Goal: Task Accomplishment & Management: Manage account settings

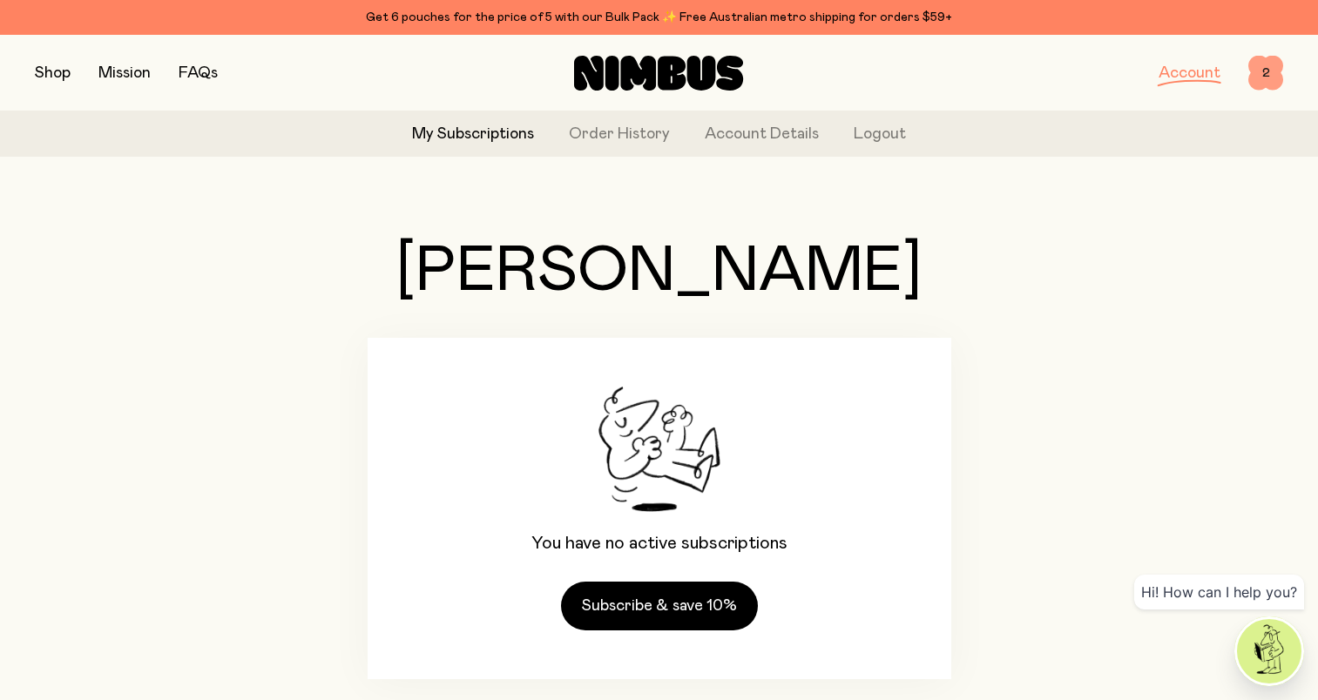
click at [1269, 74] on span "2" at bounding box center [1265, 73] width 35 height 35
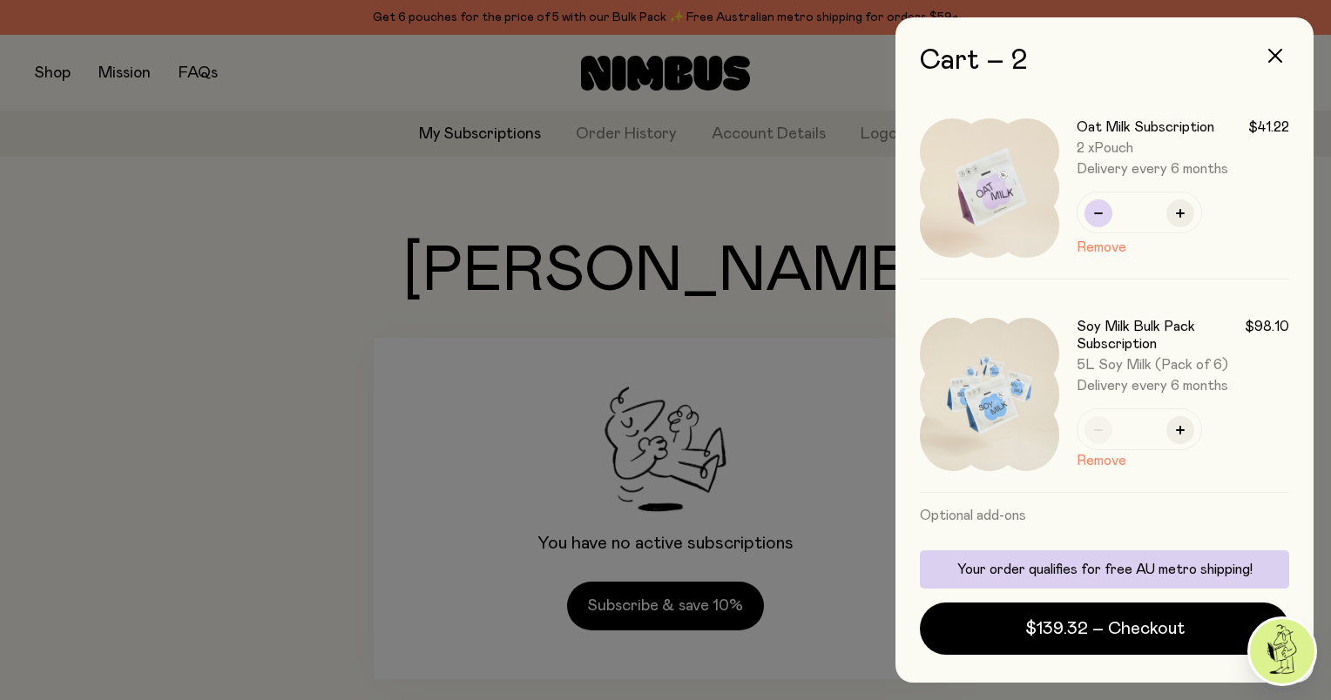
click at [1097, 211] on icon "button" at bounding box center [1098, 213] width 9 height 9
type input "*"
click at [226, 233] on div at bounding box center [665, 350] width 1331 height 700
